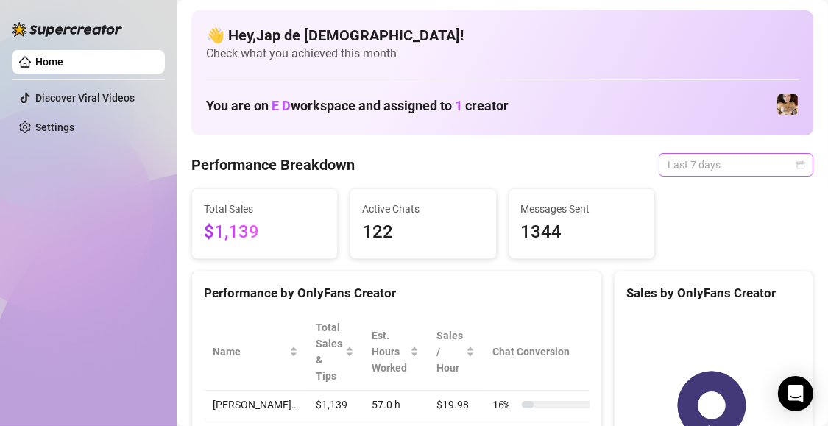
click at [744, 166] on span "Last 7 days" at bounding box center [735, 165] width 137 height 22
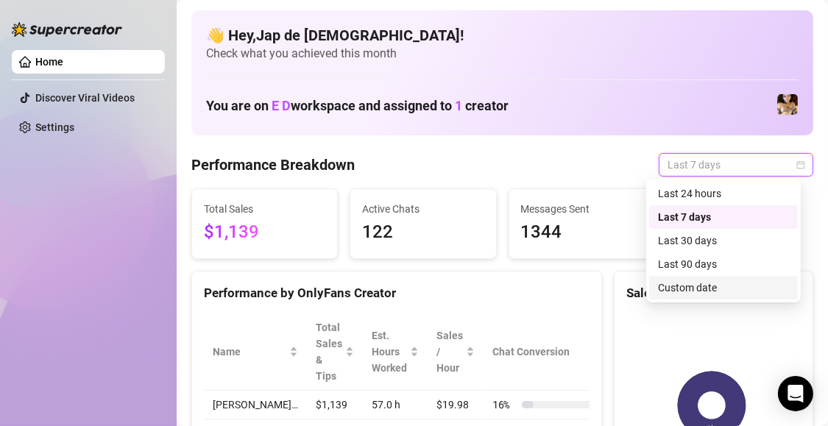
click at [740, 295] on div "Custom date" at bounding box center [723, 288] width 131 height 16
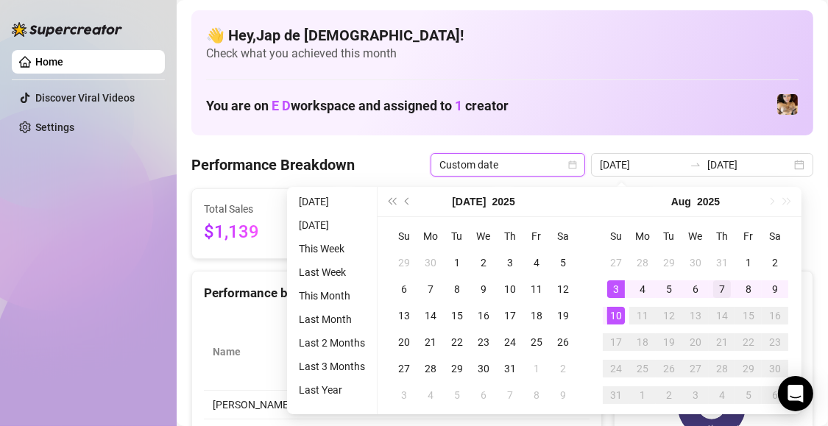
type input "[DATE]"
click at [716, 293] on div "7" at bounding box center [722, 289] width 18 height 18
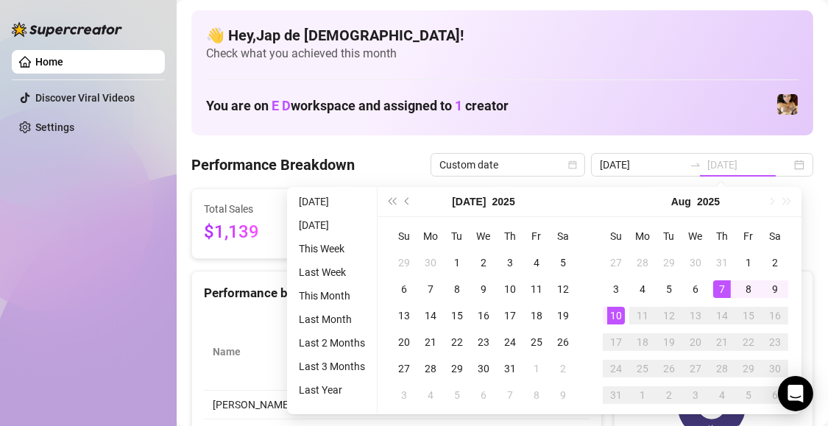
click at [614, 319] on div "10" at bounding box center [616, 316] width 18 height 18
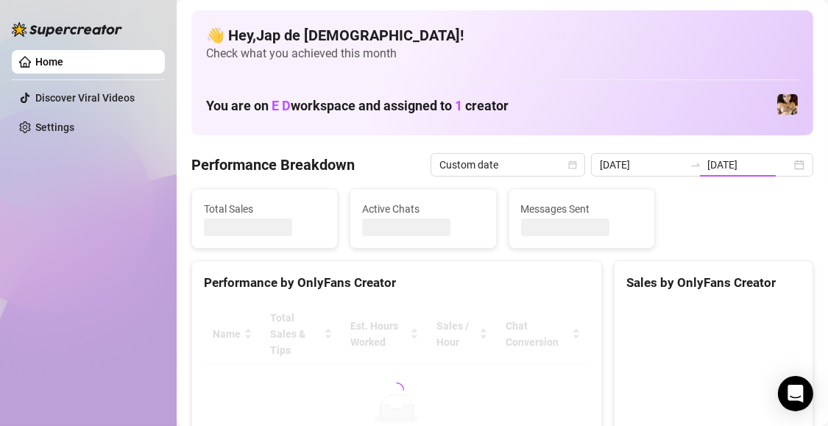
type input "[DATE]"
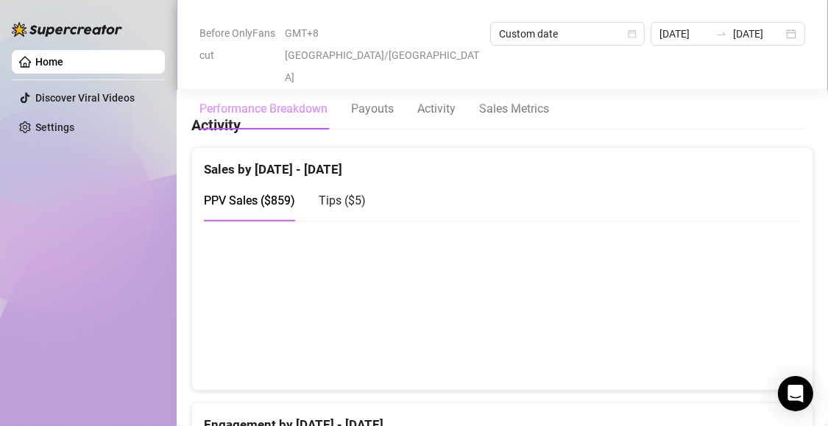
scroll to position [809, 0]
